Goal: Task Accomplishment & Management: Manage account settings

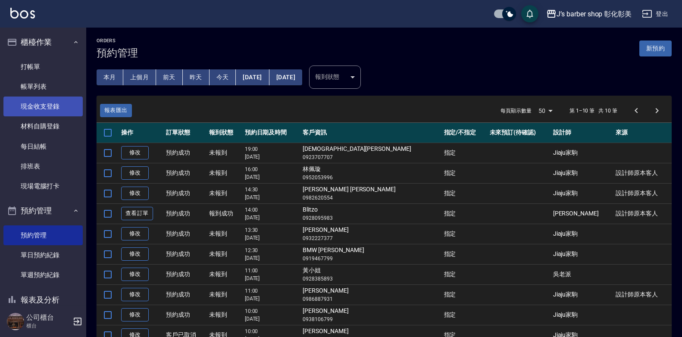
scroll to position [42, 0]
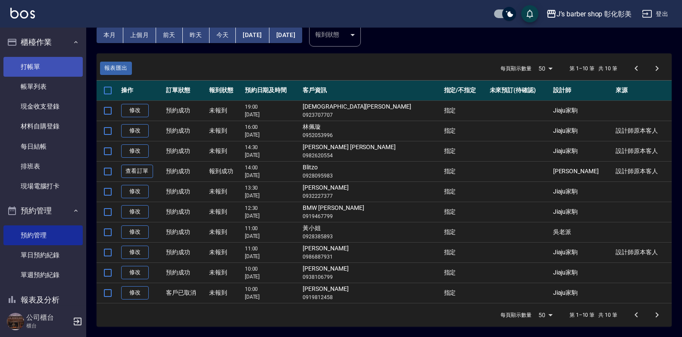
click at [14, 69] on link "打帳單" at bounding box center [42, 67] width 79 height 20
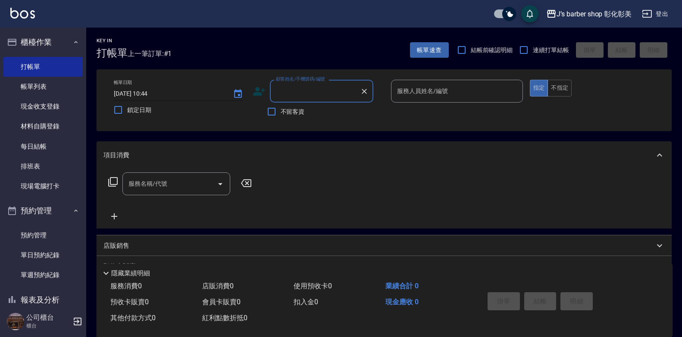
click at [157, 91] on input "[DATE] 10:44" at bounding box center [169, 94] width 110 height 14
type input "[DATE] 10:00"
click at [317, 91] on div "顧客姓名/手機號碼/編號 顧客姓名/手機號碼/編號" at bounding box center [321, 91] width 103 height 23
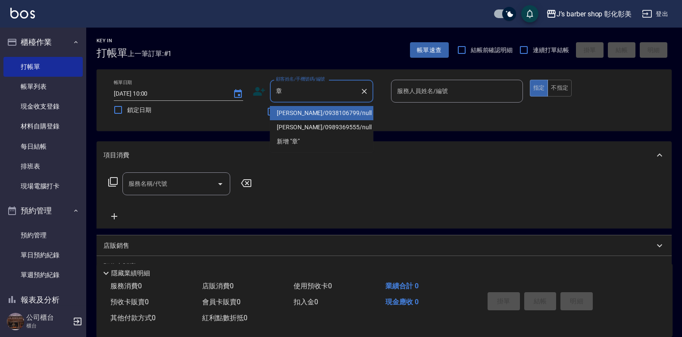
click at [326, 109] on li "[PERSON_NAME]/0938106799/null" at bounding box center [321, 113] width 103 height 14
type input "[PERSON_NAME]/0938106799/null"
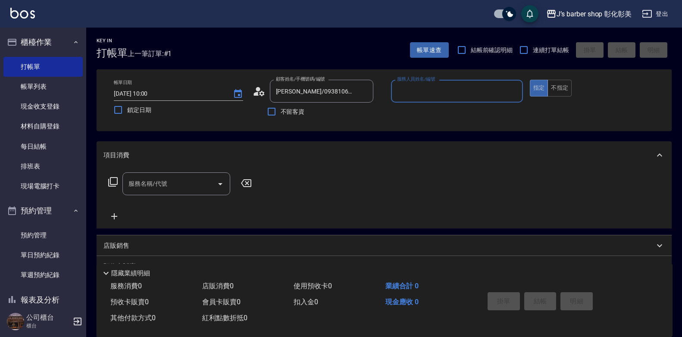
click at [416, 94] on input "服務人員姓名/編號" at bounding box center [457, 91] width 124 height 15
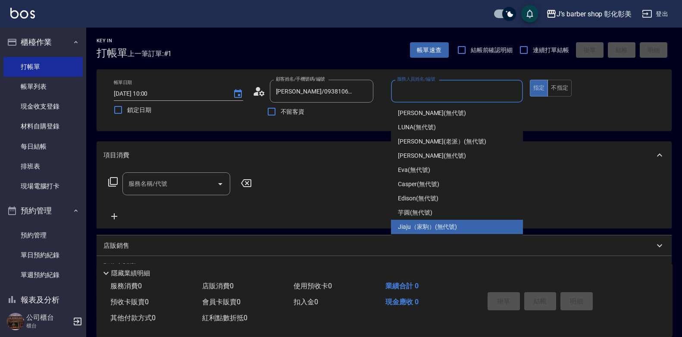
click at [438, 228] on span "Jiaju（家駒） (無代號)" at bounding box center [427, 226] width 59 height 9
type input "Jiaju（家駒）(無代號)"
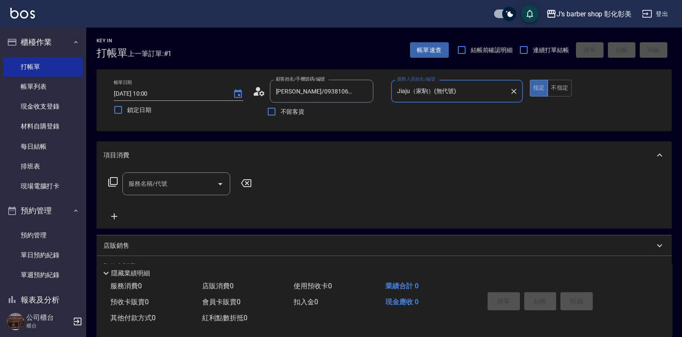
click at [128, 189] on input "服務名稱/代號" at bounding box center [169, 183] width 87 height 15
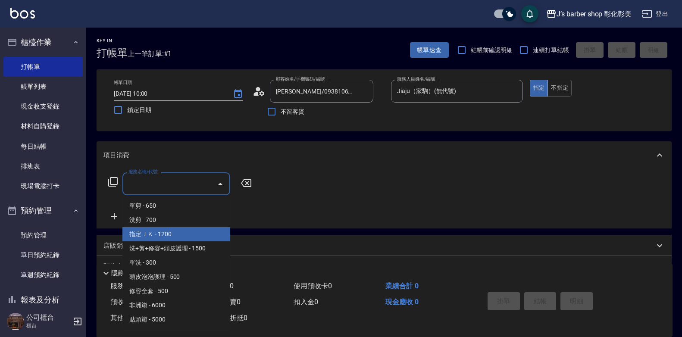
click at [162, 234] on span "指定ＪＫ - 1200" at bounding box center [176, 234] width 108 height 14
type input "指定ＪＫ(102)"
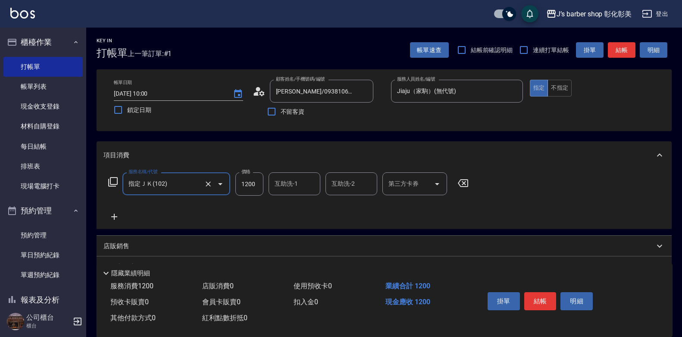
click at [280, 181] on div "互助洗-1 互助洗-1" at bounding box center [295, 183] width 52 height 23
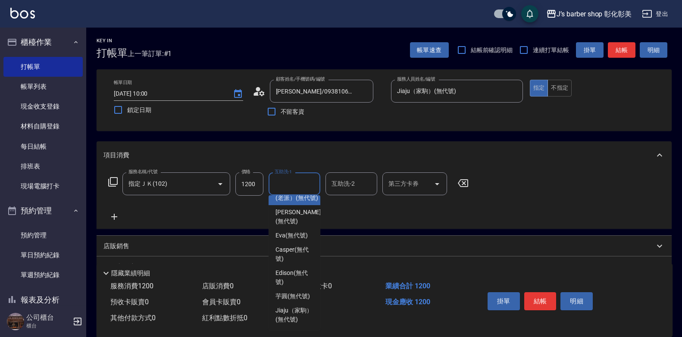
scroll to position [91, 0]
click at [297, 292] on span "芋圓 (無代號)" at bounding box center [293, 296] width 34 height 9
type input "芋圓(無代號)"
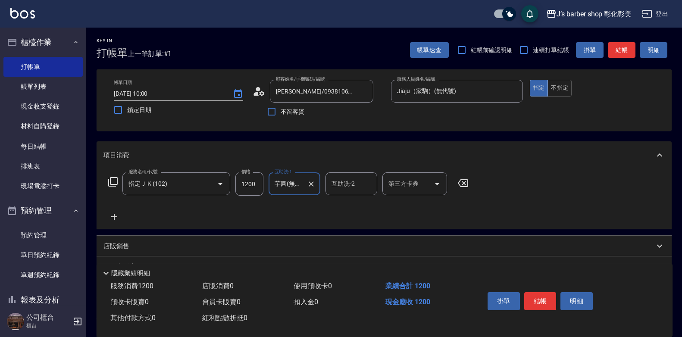
click at [114, 249] on p "店販銷售" at bounding box center [116, 246] width 26 height 9
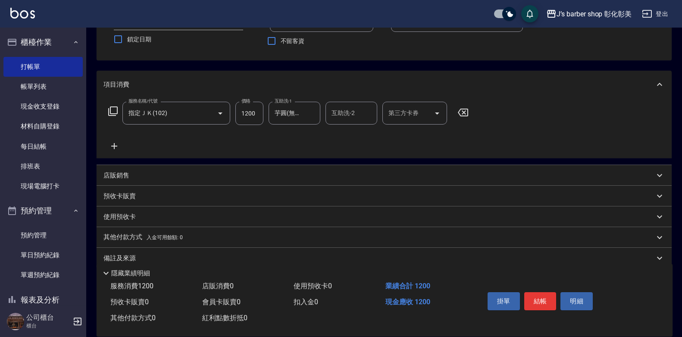
scroll to position [85, 0]
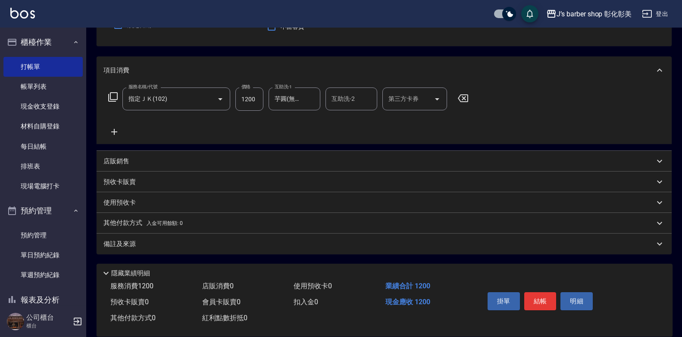
click at [130, 156] on div "店販銷售" at bounding box center [384, 161] width 575 height 21
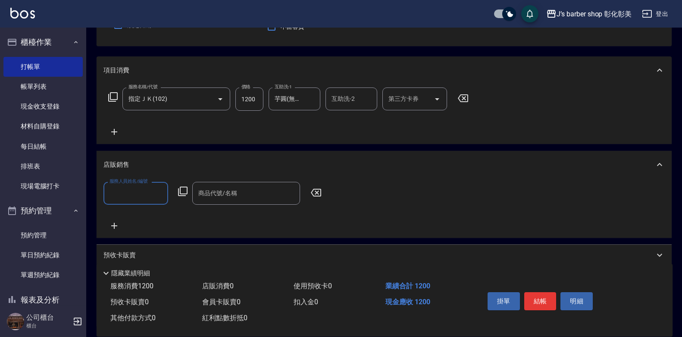
scroll to position [0, 0]
click at [143, 196] on input "服務人員姓名/編號" at bounding box center [135, 193] width 57 height 15
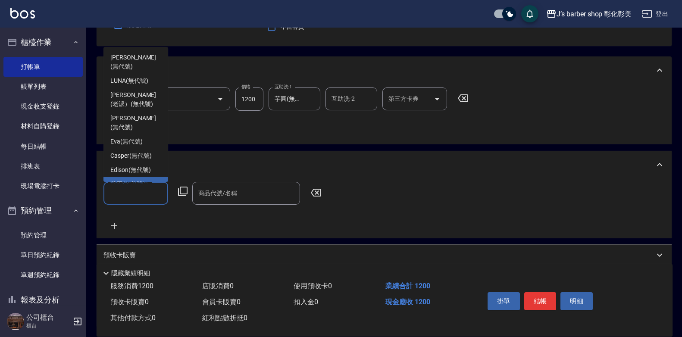
scroll to position [18, 0]
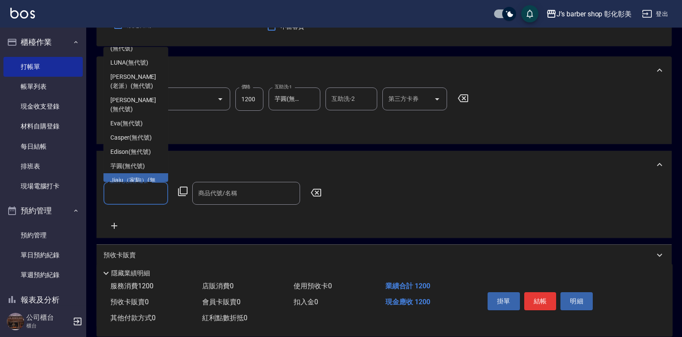
click at [149, 176] on span "Jiaju（家駒） (無代號)" at bounding box center [135, 185] width 51 height 18
type input "Jiaju（家駒）(無代號)"
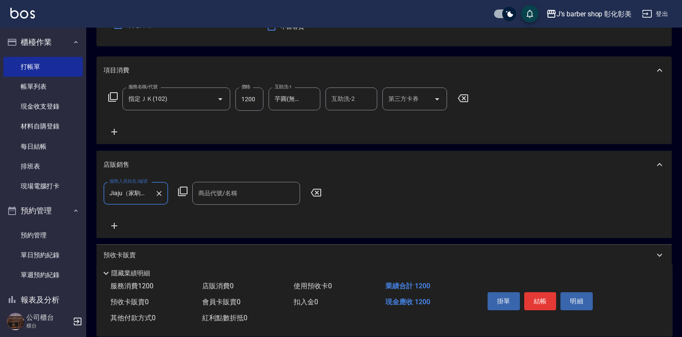
click at [222, 194] on div "商品代號/名稱 商品代號/名稱" at bounding box center [246, 193] width 108 height 23
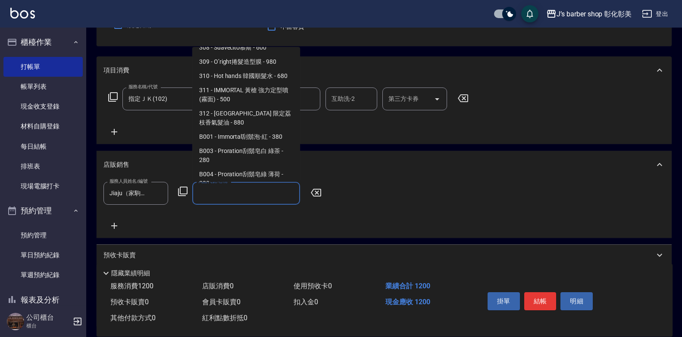
scroll to position [431, 0]
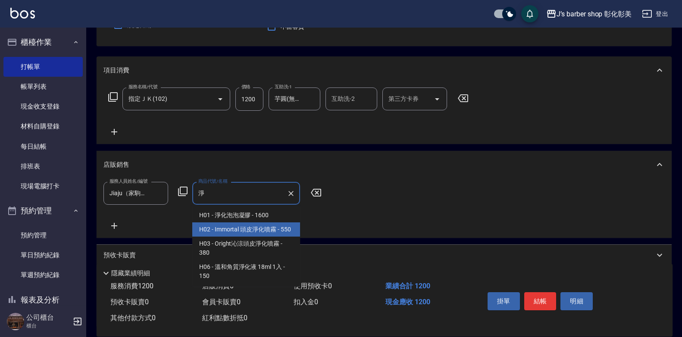
click at [269, 230] on span "H02 - Immortal 頭皮淨化噴霧 - 550" at bounding box center [246, 229] width 108 height 14
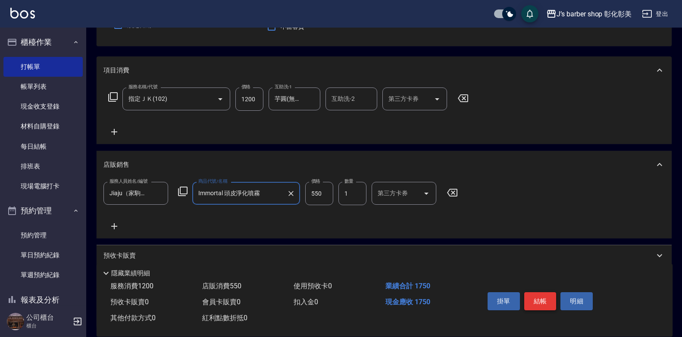
type input "Immortal 頭皮淨化噴霧"
click at [531, 298] on button "結帳" at bounding box center [540, 301] width 32 height 18
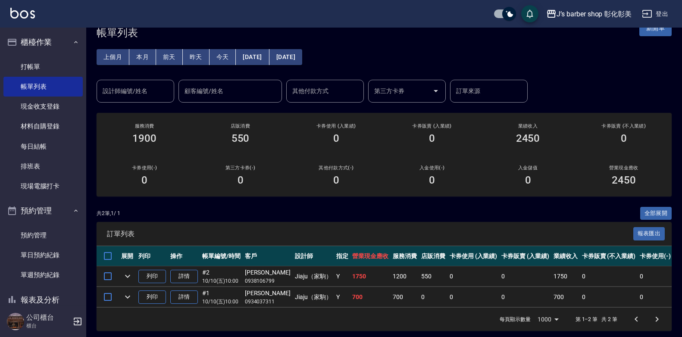
scroll to position [31, 0]
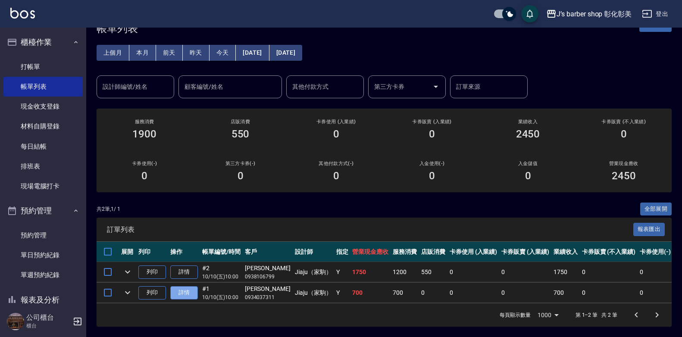
click at [185, 288] on link "詳情" at bounding box center [184, 292] width 28 height 13
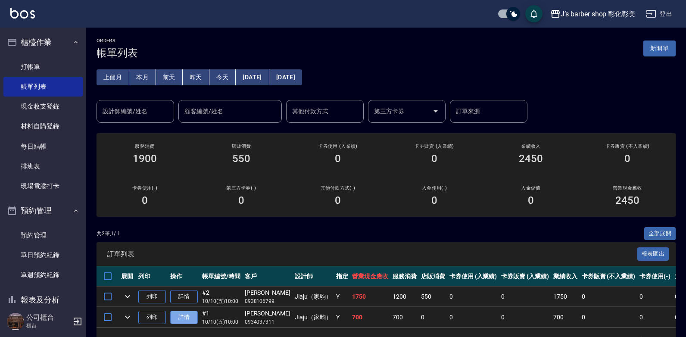
click at [185, 288] on div "ORDERS 帳單列表 新開單 上個月 本月 [DATE] [DATE] [DATE] [DATE] [DATE] 設計師編號/姓名 設計師編號/姓名 顧客編…" at bounding box center [343, 181] width 686 height 362
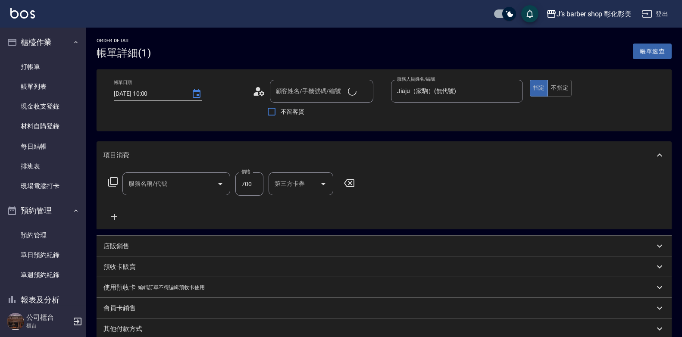
type input "[DATE] 10:00"
type input "Jiaju（家駒）(無代號)"
type input "洗剪(101)"
type input "[PERSON_NAME]/0934037311/null"
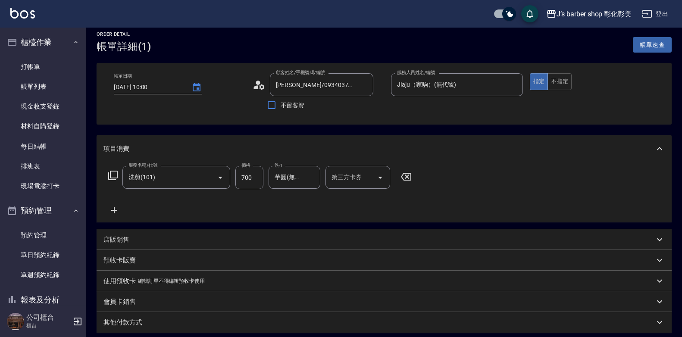
scroll to position [1, 0]
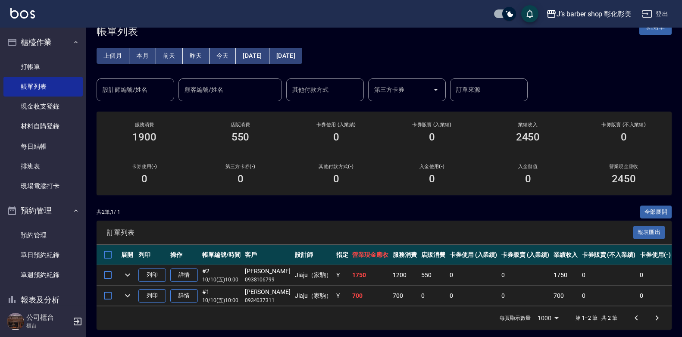
scroll to position [31, 0]
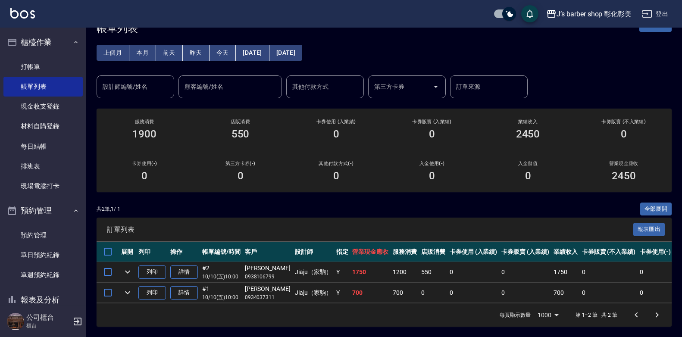
click at [651, 283] on td "0" at bounding box center [655, 293] width 35 height 20
drag, startPoint x: 651, startPoint y: 280, endPoint x: 627, endPoint y: 289, distance: 25.8
click at [638, 289] on td "0" at bounding box center [655, 293] width 35 height 20
click at [650, 204] on button "全部展開" at bounding box center [656, 209] width 32 height 13
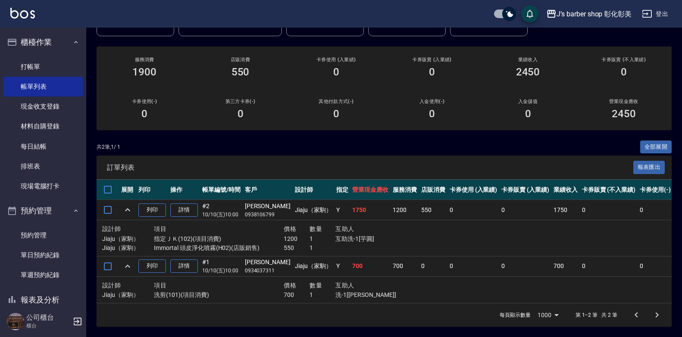
scroll to position [93, 0]
click at [182, 261] on link "詳情" at bounding box center [184, 266] width 28 height 13
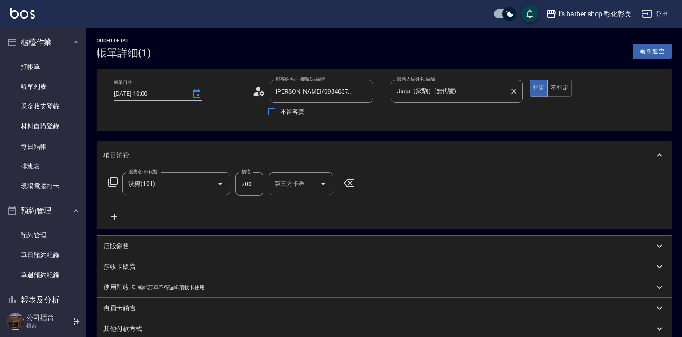
type input "[PERSON_NAME]/0934037311/null"
click at [653, 51] on button "帳單速查" at bounding box center [652, 52] width 39 height 16
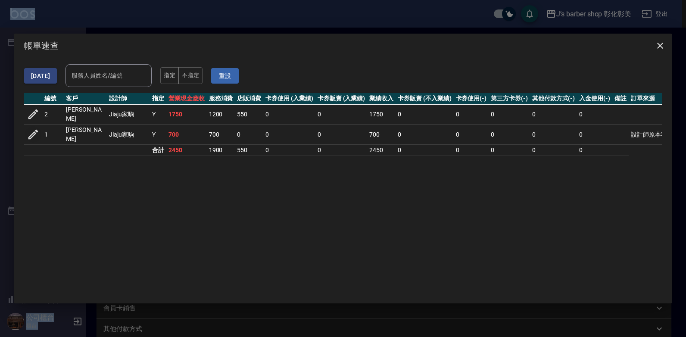
click at [37, 132] on icon "button" at bounding box center [33, 134] width 13 height 13
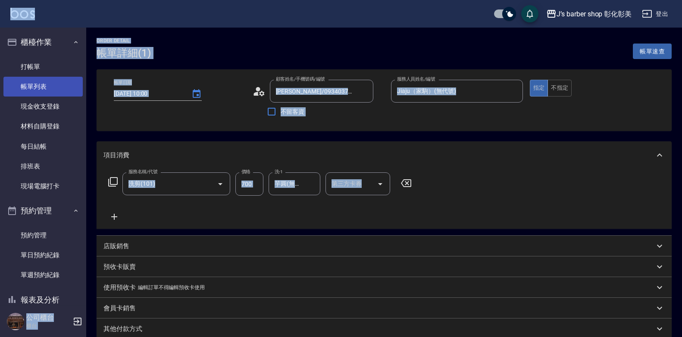
drag, startPoint x: 22, startPoint y: 80, endPoint x: 29, endPoint y: 85, distance: 9.0
click at [22, 80] on link "帳單列表" at bounding box center [42, 87] width 79 height 20
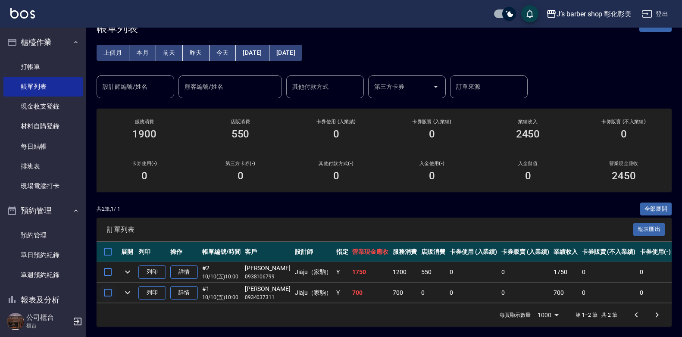
click at [106, 285] on input "checkbox" at bounding box center [108, 293] width 18 height 18
checkbox input "true"
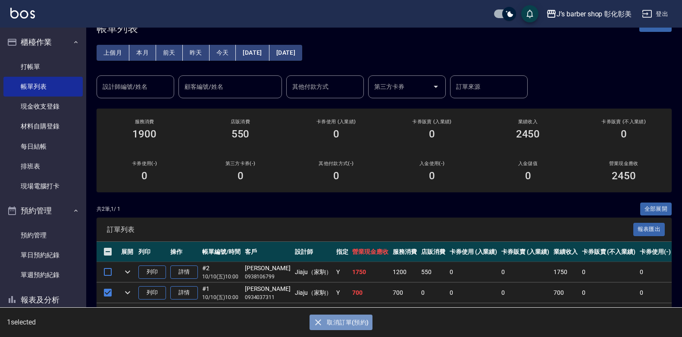
click at [335, 321] on button "取消訂單(預約)" at bounding box center [341, 323] width 63 height 16
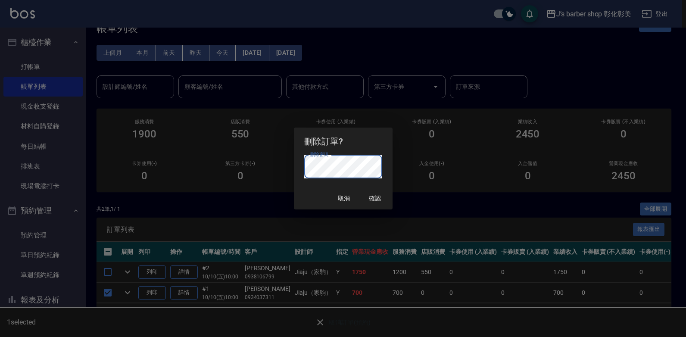
click at [316, 197] on div "取消 確認" at bounding box center [343, 198] width 99 height 23
click at [370, 193] on button "確認" at bounding box center [376, 199] width 28 height 16
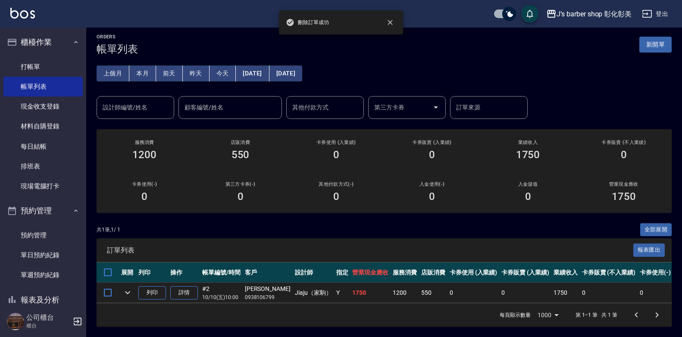
scroll to position [10, 0]
